Goal: Information Seeking & Learning: Compare options

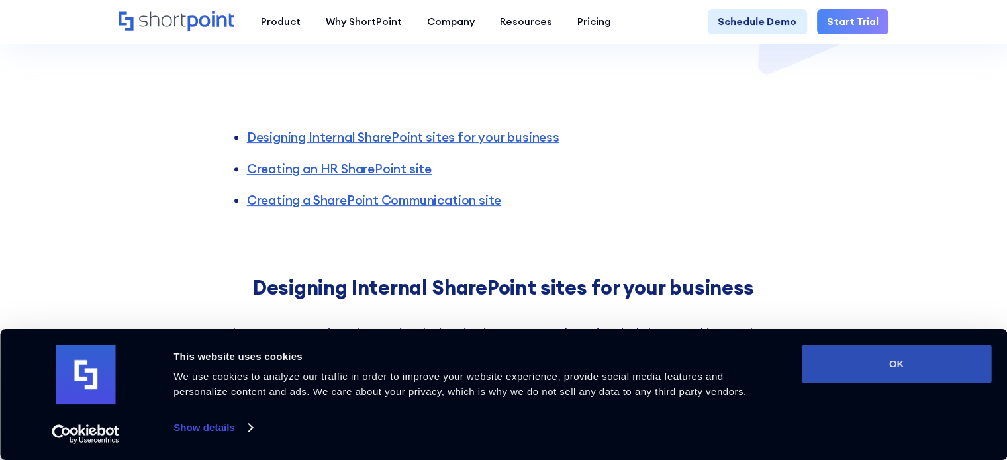
click at [905, 346] on button "OK" at bounding box center [896, 364] width 189 height 38
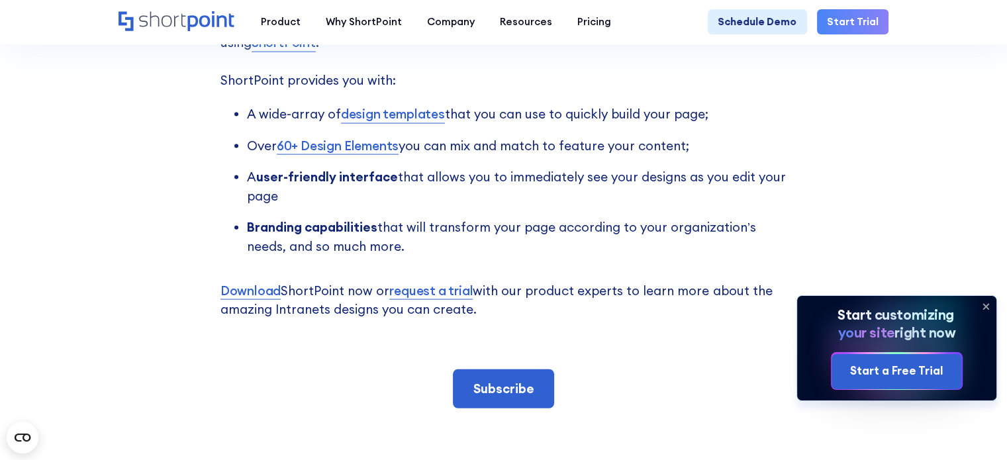
scroll to position [2649, 0]
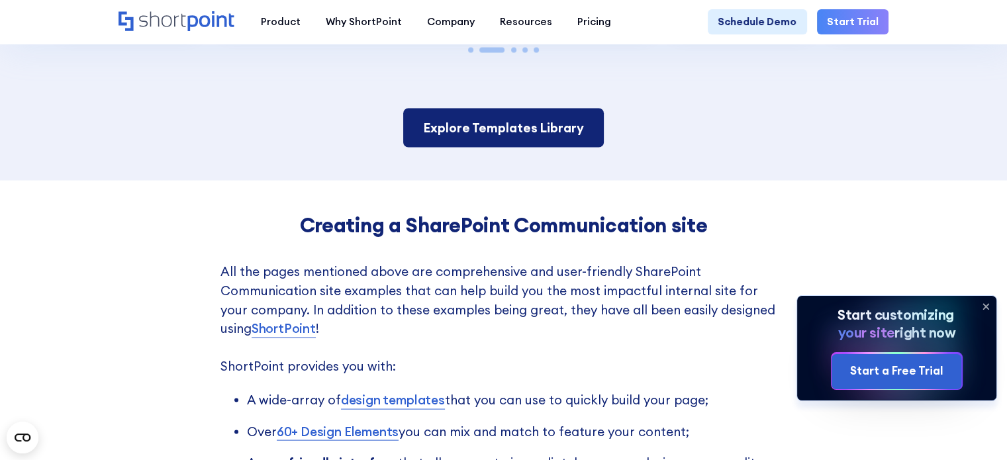
click at [456, 144] on link "Explore Templates Library" at bounding box center [503, 128] width 201 height 39
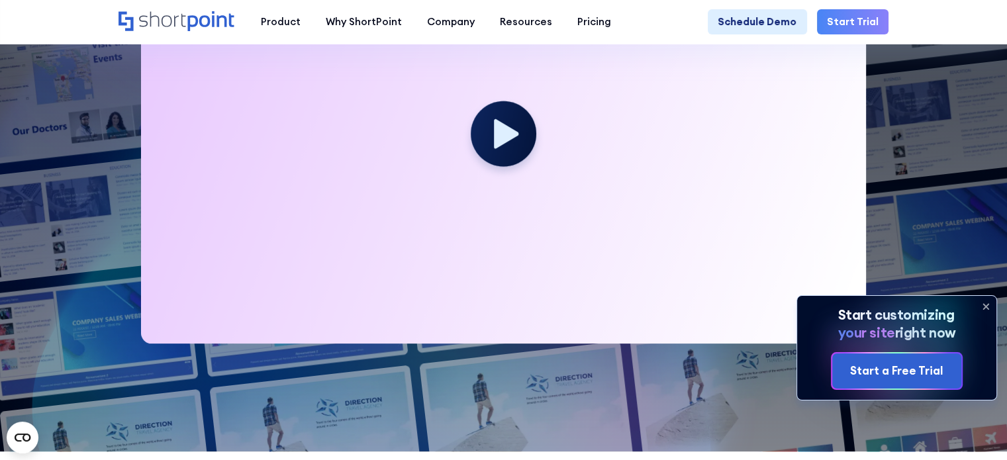
scroll to position [331, 0]
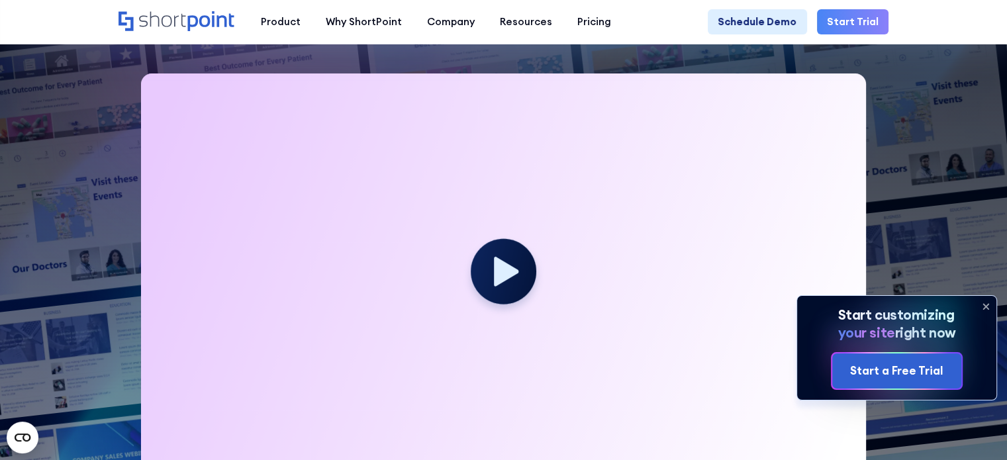
click at [450, 247] on div at bounding box center [503, 278] width 725 height 408
click at [988, 304] on icon at bounding box center [985, 306] width 5 height 5
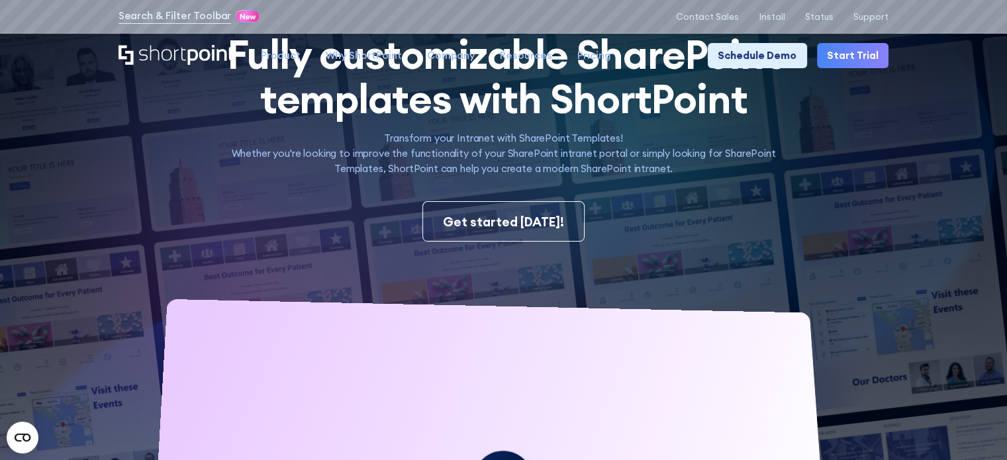
scroll to position [0, 0]
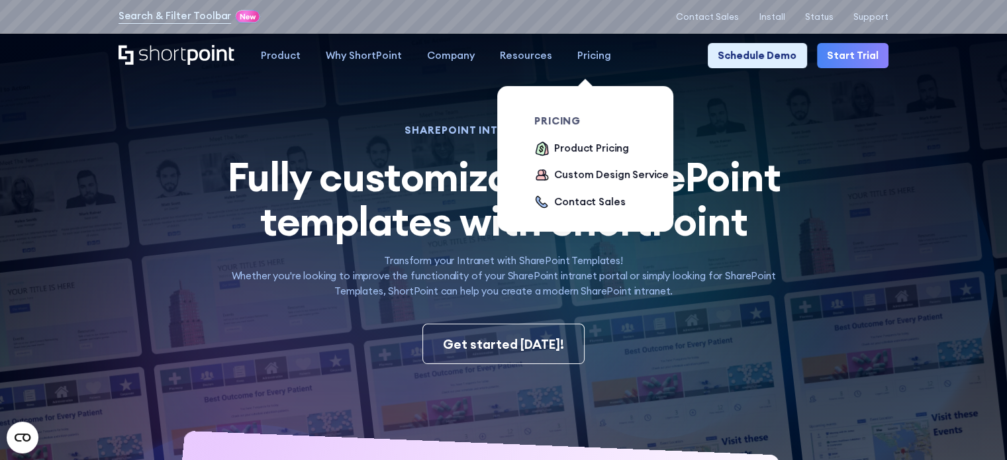
click at [570, 48] on link "Pricing" at bounding box center [594, 55] width 59 height 25
click at [563, 148] on div "Product Pricing" at bounding box center [591, 148] width 75 height 15
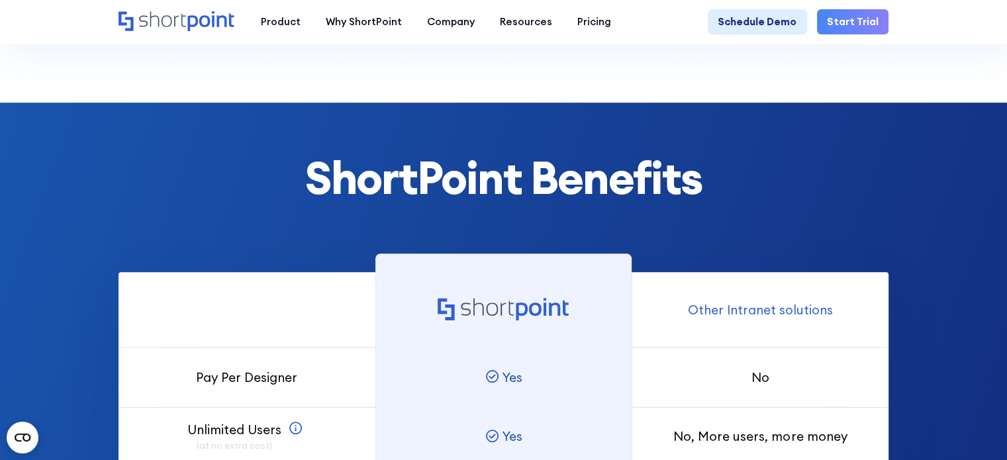
scroll to position [397, 0]
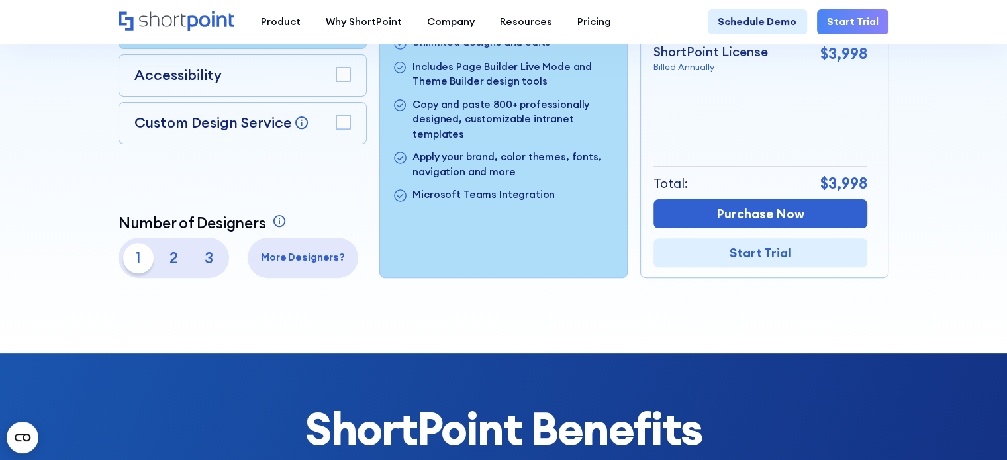
click at [183, 264] on p "2" at bounding box center [174, 258] width 30 height 30
click at [218, 260] on p "3" at bounding box center [209, 258] width 30 height 30
click at [135, 264] on p "1" at bounding box center [138, 258] width 30 height 30
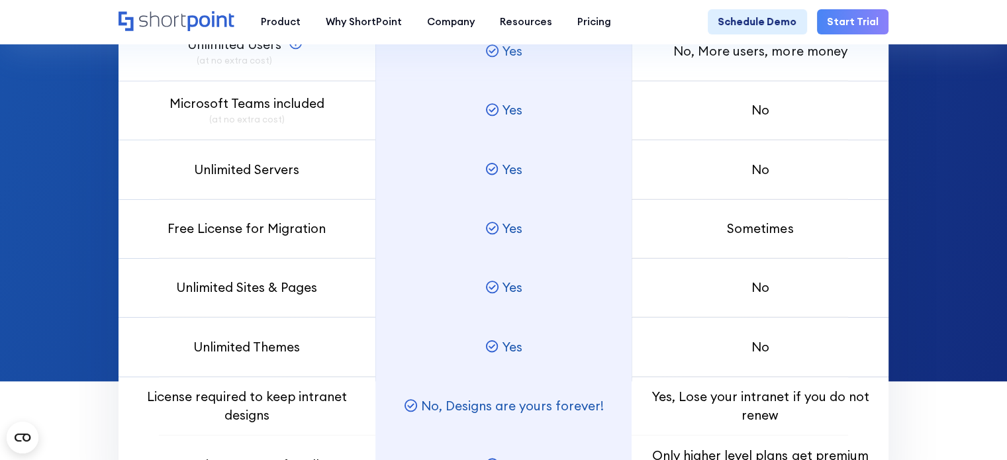
scroll to position [0, 0]
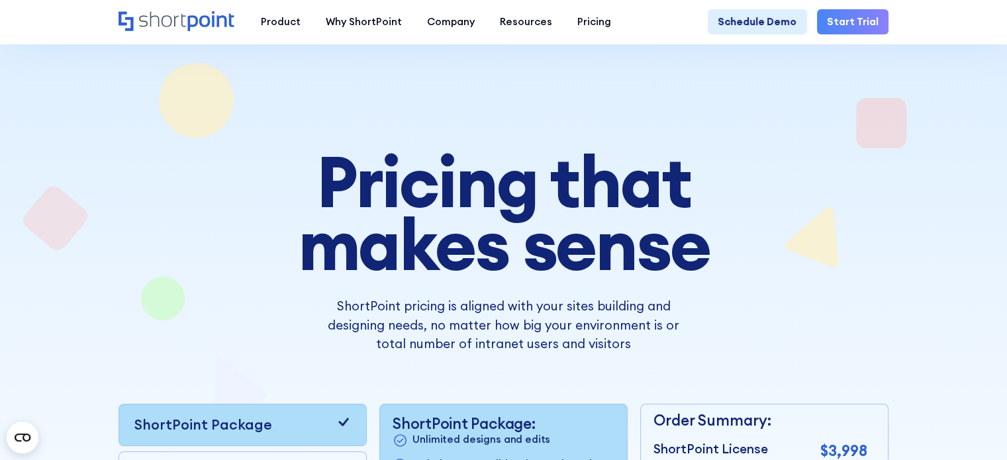
drag, startPoint x: 230, startPoint y: 320, endPoint x: 154, endPoint y: 7, distance: 321.6
